Goal: Information Seeking & Learning: Find specific fact

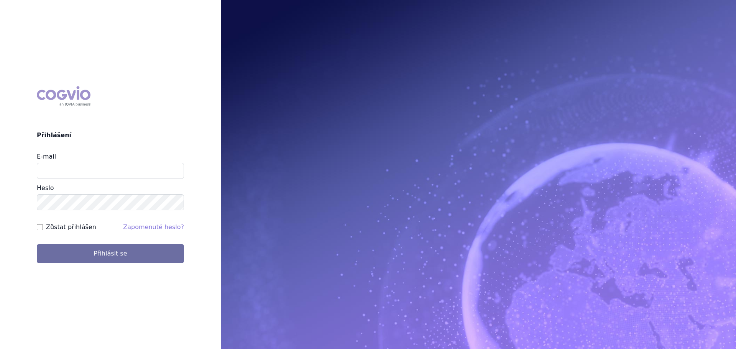
type input "karel.vanis@bayer.com"
click at [37, 244] on button "Přihlásit se" at bounding box center [110, 253] width 147 height 19
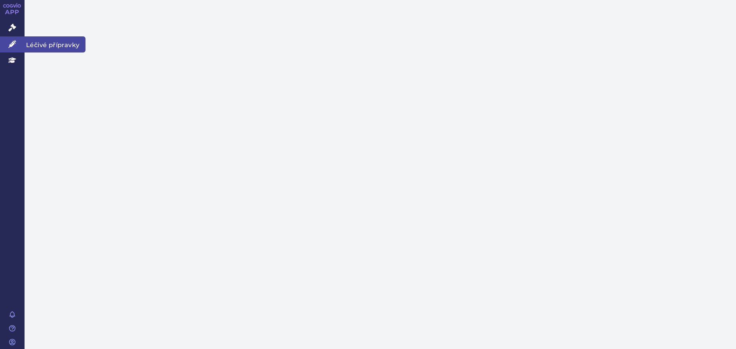
click at [17, 47] on link "Léčivé přípravky" at bounding box center [12, 44] width 25 height 16
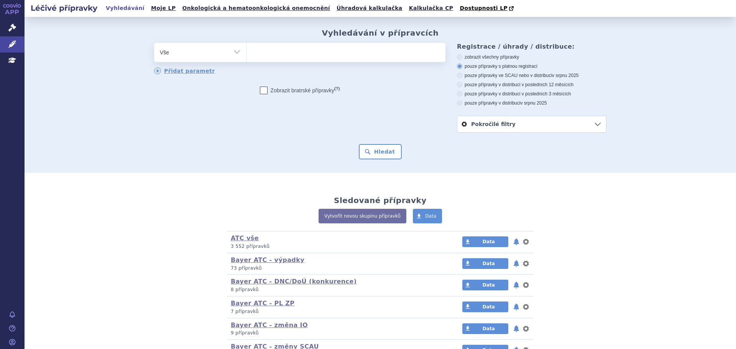
click at [298, 59] on ul at bounding box center [345, 51] width 199 height 16
click at [246, 59] on select at bounding box center [246, 52] width 0 height 19
type input "ve"
type input "veo"
type input "veoza"
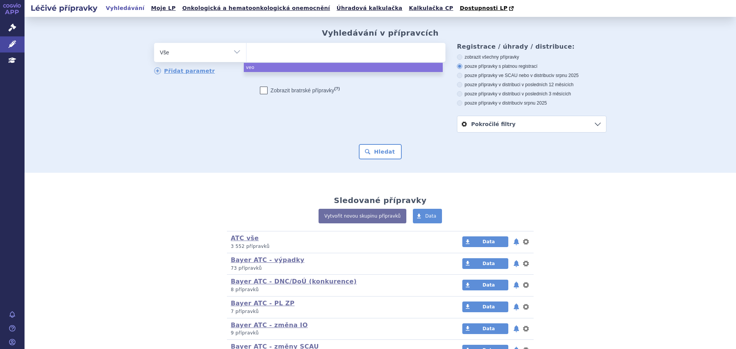
select select "veoza"
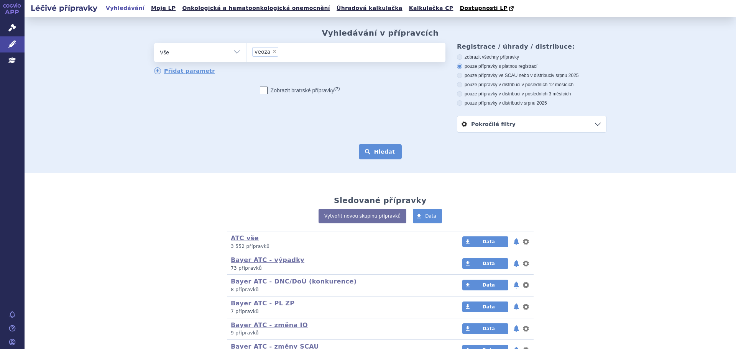
click at [369, 150] on button "Hledat" at bounding box center [380, 151] width 43 height 15
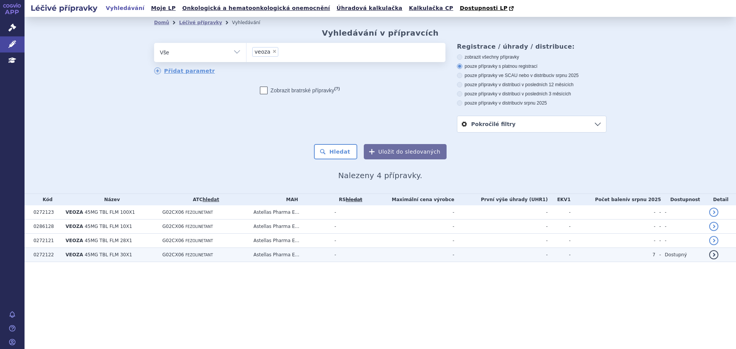
click at [108, 257] on span "45MG TBL FLM 30X1" at bounding box center [109, 254] width 48 height 5
